Goal: Task Accomplishment & Management: Find specific page/section

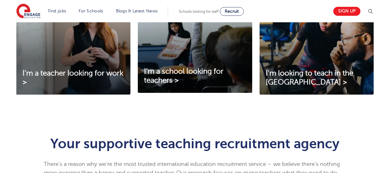
scroll to position [212, 0]
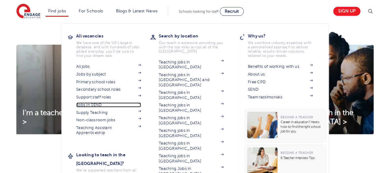
click at [97, 103] on link "Jobs in SEND" at bounding box center [108, 104] width 65 height 5
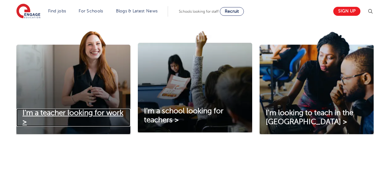
click at [70, 113] on span "I'm a teacher looking for work >" at bounding box center [73, 116] width 101 height 17
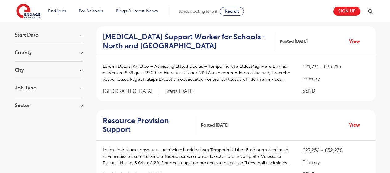
scroll to position [58, 0]
click at [81, 53] on h3 "County" at bounding box center [49, 52] width 68 height 5
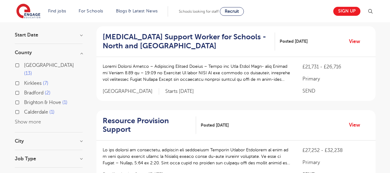
click at [25, 123] on button "Show more" at bounding box center [28, 122] width 26 height 6
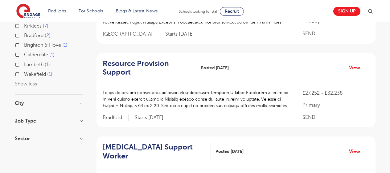
scroll to position [116, 0]
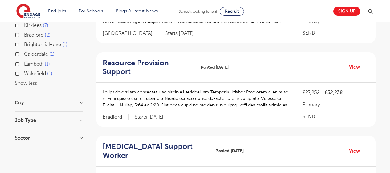
click at [20, 105] on h3 "City" at bounding box center [49, 102] width 68 height 5
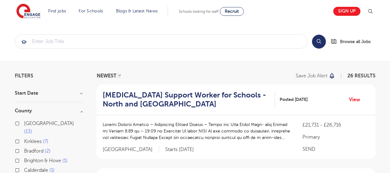
scroll to position [0, 0]
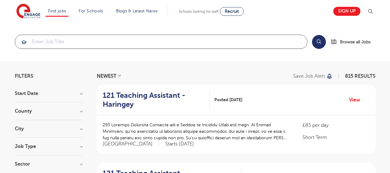
click at [256, 43] on input "search" at bounding box center [161, 42] width 292 height 14
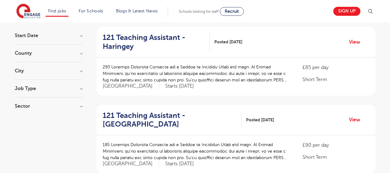
scroll to position [58, 0]
click at [80, 70] on h3 "City" at bounding box center [49, 70] width 68 height 5
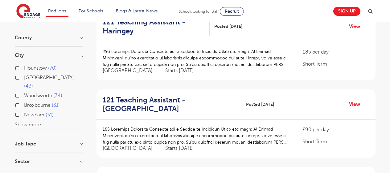
scroll to position [70, 0]
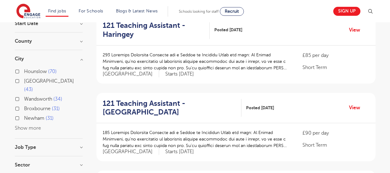
click at [35, 129] on button "Show more" at bounding box center [28, 128] width 26 height 6
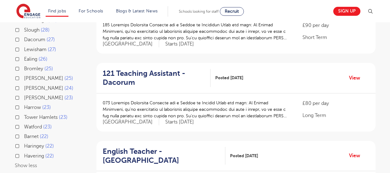
scroll to position [177, 0]
click at [24, 111] on label "Harrow 23" at bounding box center [37, 107] width 27 height 8
click at [24, 108] on input "Harrow 23" at bounding box center [26, 106] width 4 height 4
checkbox input "true"
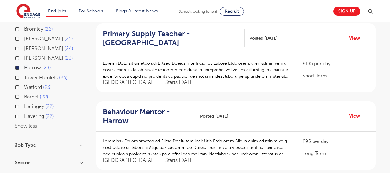
scroll to position [217, 0]
click at [24, 91] on label "Watford 23" at bounding box center [38, 87] width 28 height 8
click at [24, 88] on input "Watford 23" at bounding box center [26, 86] width 4 height 4
checkbox input "true"
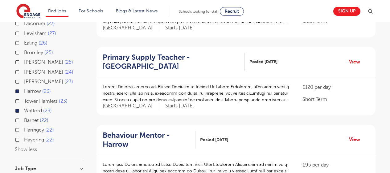
scroll to position [192, 0]
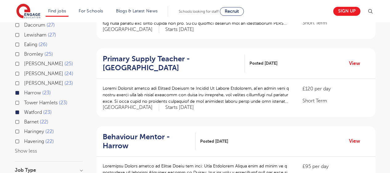
click at [24, 77] on label "Brent 24" at bounding box center [48, 73] width 49 height 8
click at [24, 75] on input "Brent 24" at bounding box center [26, 73] width 4 height 4
checkbox input "true"
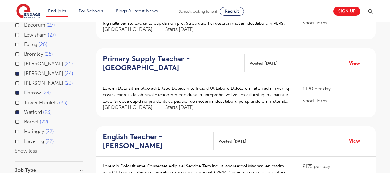
click at [279, 48] on div "Primary Supply Teacher - Watford Posted 11/09/25 View" at bounding box center [236, 63] width 279 height 31
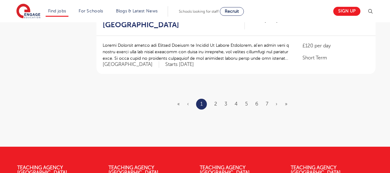
scroll to position [778, 0]
click at [215, 101] on link "2" at bounding box center [215, 104] width 3 height 6
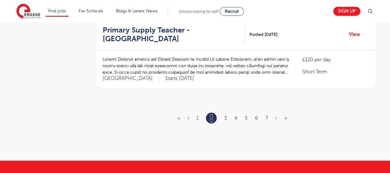
scroll to position [765, 0]
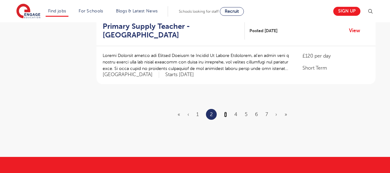
click at [226, 111] on link "3" at bounding box center [225, 114] width 3 height 6
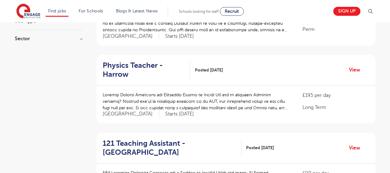
scroll to position [341, 0]
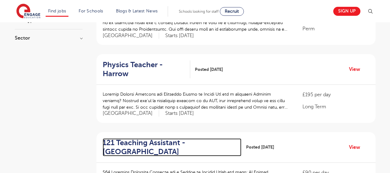
click at [124, 138] on h2 "121 Teaching Assistant - Watford" at bounding box center [170, 147] width 134 height 18
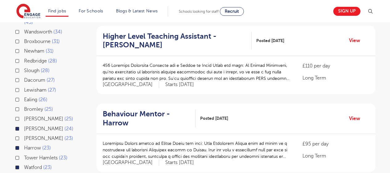
scroll to position [136, 0]
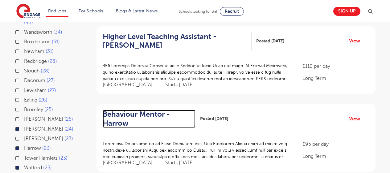
click at [120, 110] on h2 "Behaviour Mentor - Harrow" at bounding box center [147, 119] width 88 height 18
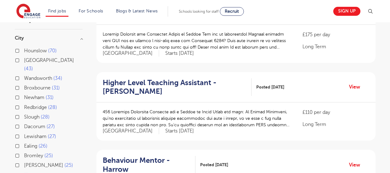
scroll to position [0, 0]
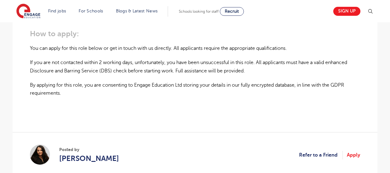
scroll to position [446, 0]
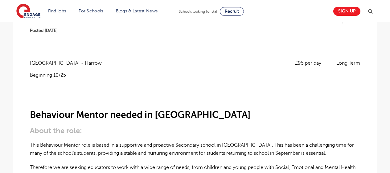
scroll to position [87, 0]
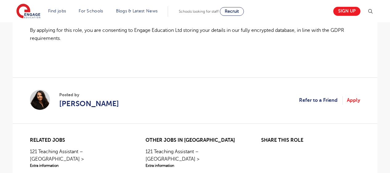
scroll to position [501, 0]
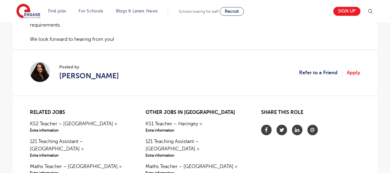
scroll to position [454, 0]
